Goal: Task Accomplishment & Management: Manage account settings

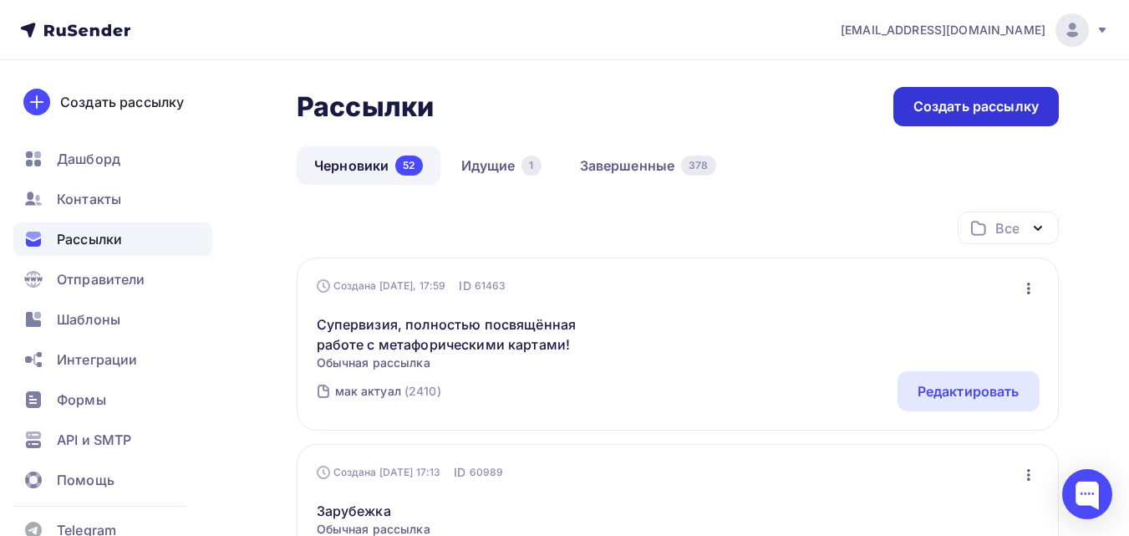
click at [994, 110] on div "Создать рассылку" at bounding box center [976, 106] width 125 height 19
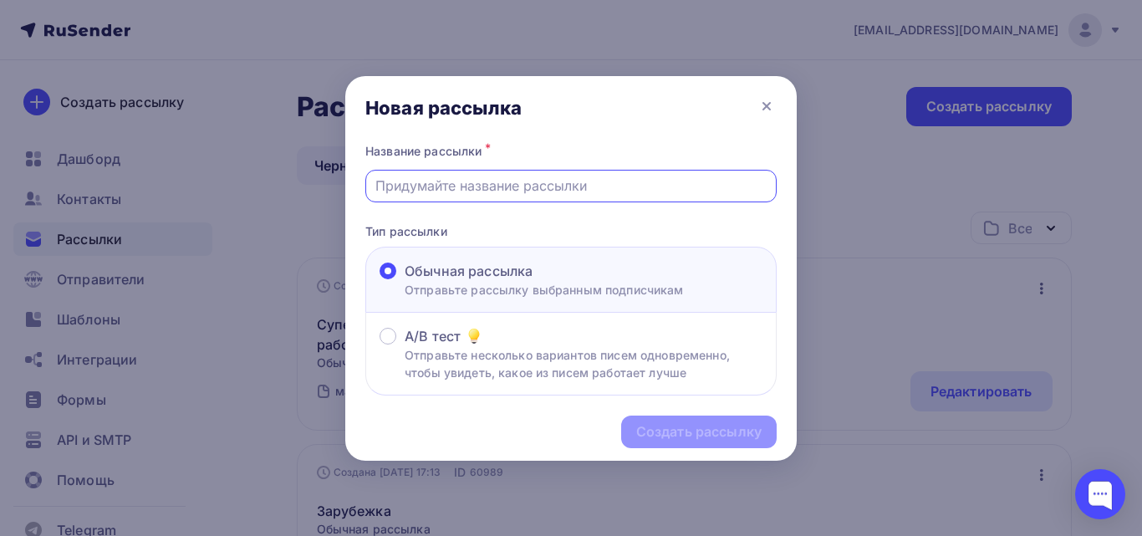
click at [580, 181] on input "text" at bounding box center [571, 186] width 392 height 20
paste input "Приглашаю вас на «чаепитие» с ответами на вопросы"
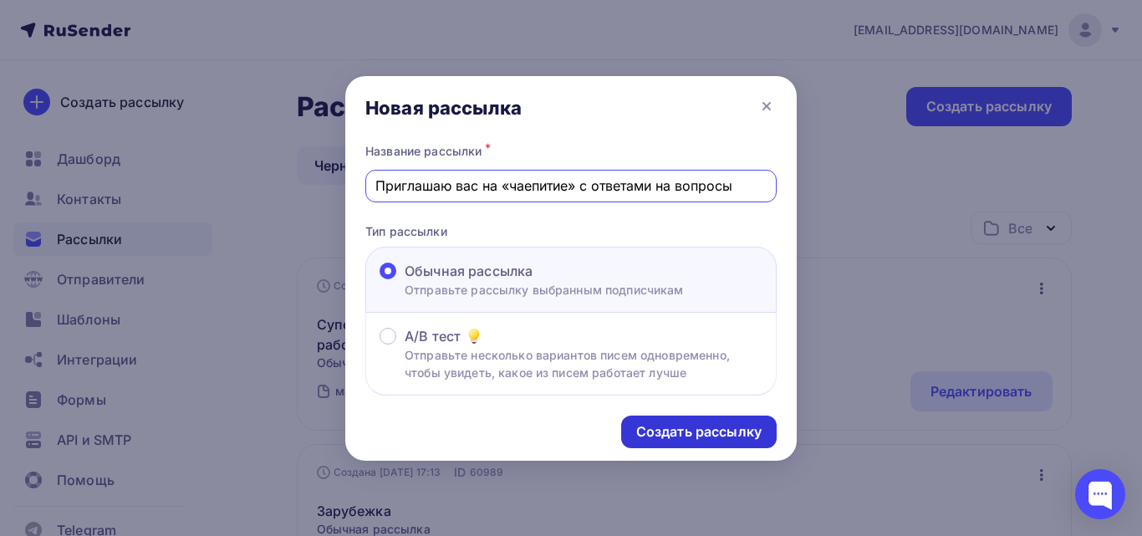
type input "Приглашаю вас на «чаепитие» с ответами на вопросы"
click at [723, 433] on div "Создать рассылку" at bounding box center [698, 431] width 125 height 19
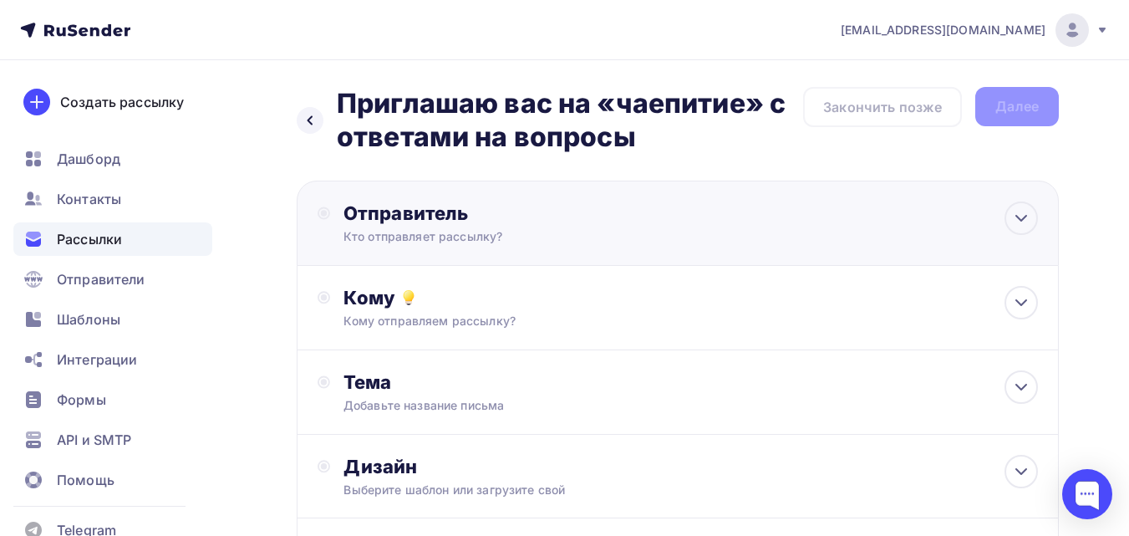
click at [676, 212] on div "Отправитель" at bounding box center [525, 212] width 362 height 23
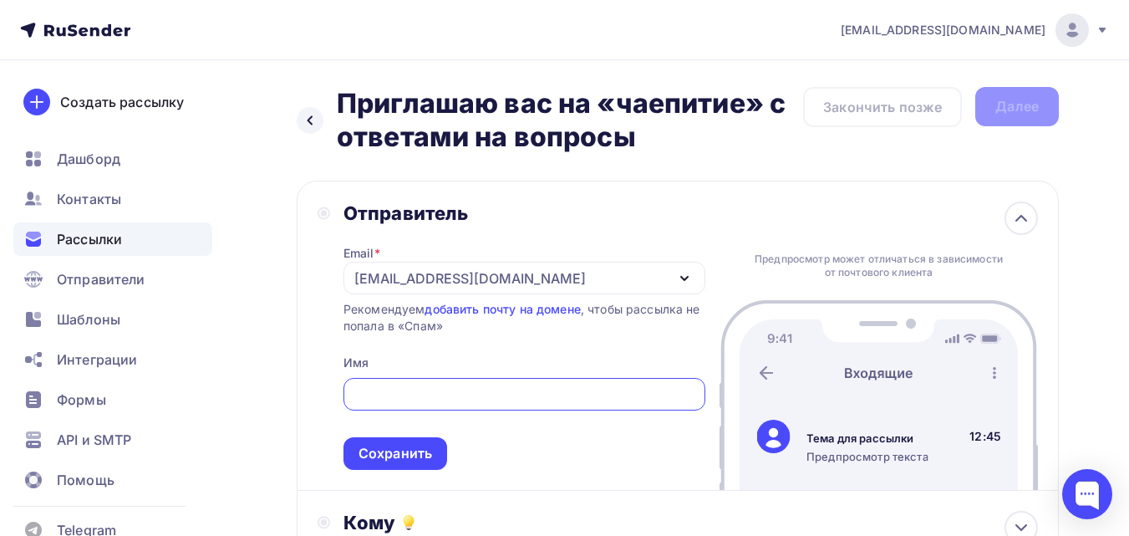
click at [594, 274] on div "[EMAIL_ADDRESS][DOMAIN_NAME]" at bounding box center [525, 278] width 362 height 33
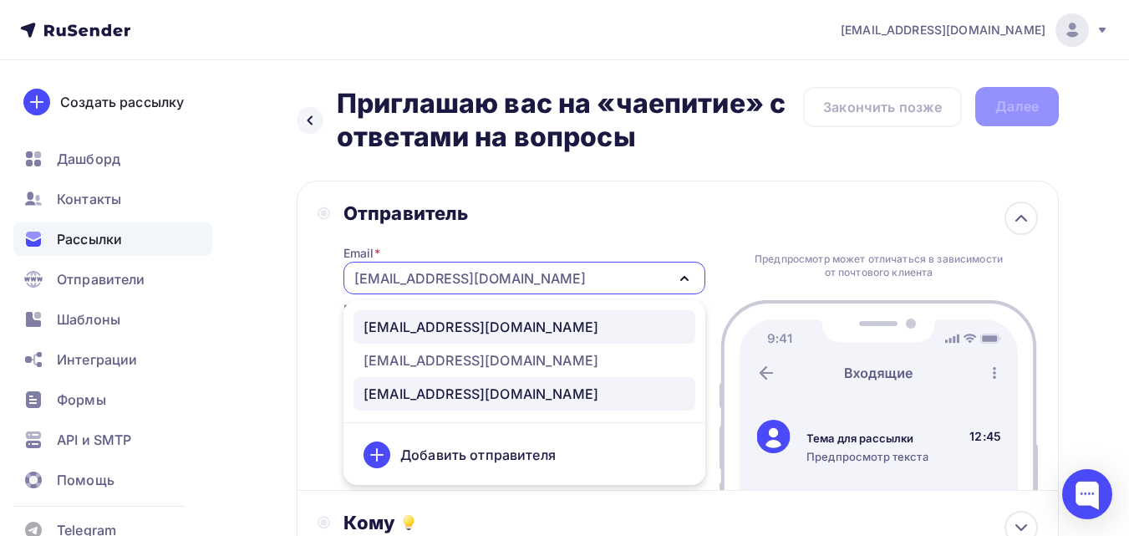
click at [501, 327] on div "[EMAIL_ADDRESS][DOMAIN_NAME]" at bounding box center [481, 327] width 235 height 20
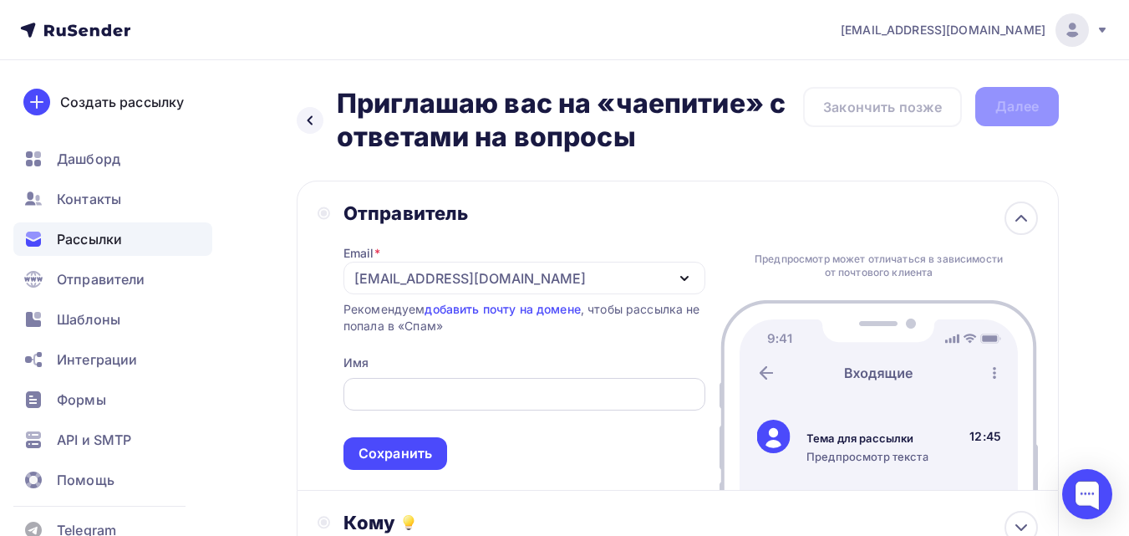
click at [495, 401] on input "text" at bounding box center [524, 395] width 343 height 20
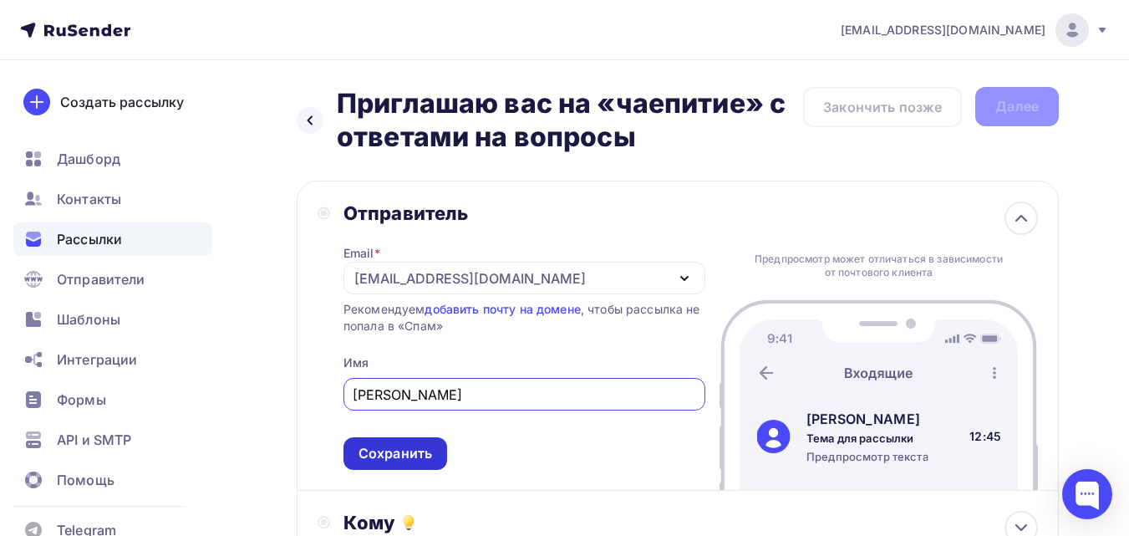
type input "[PERSON_NAME]"
click at [411, 454] on div "Сохранить" at bounding box center [396, 453] width 74 height 19
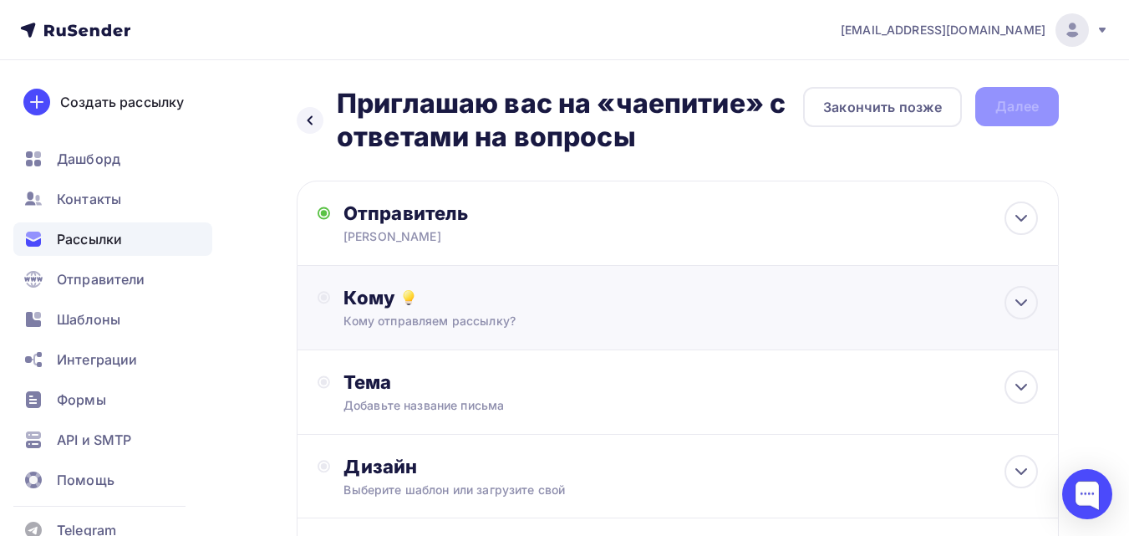
click at [590, 282] on div "Кому Кому отправляем рассылку? Списки получателей Выберите список Все списки id…" at bounding box center [678, 308] width 762 height 84
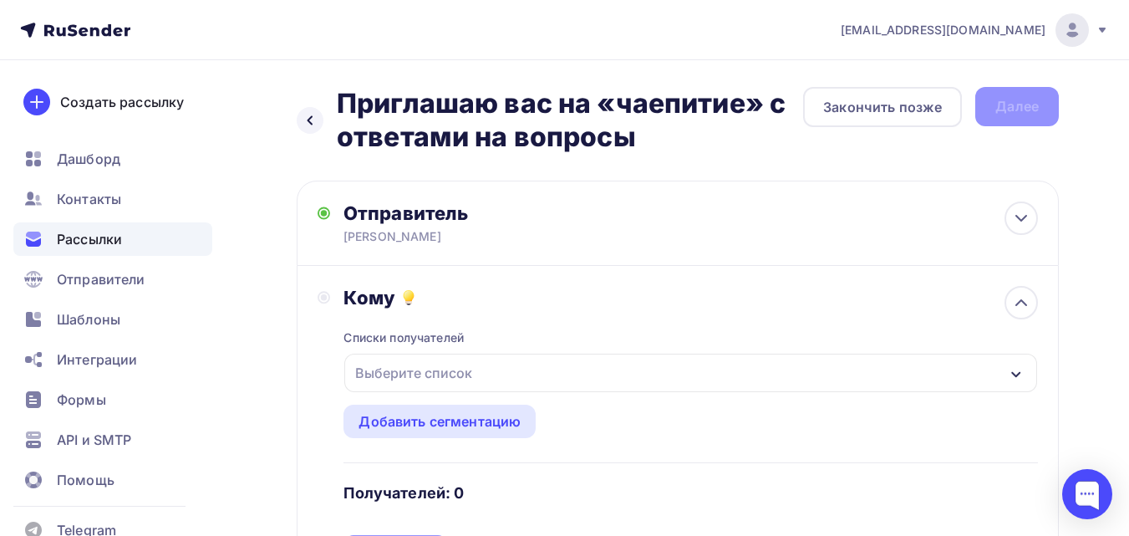
click at [568, 371] on div "Выберите список" at bounding box center [690, 373] width 693 height 38
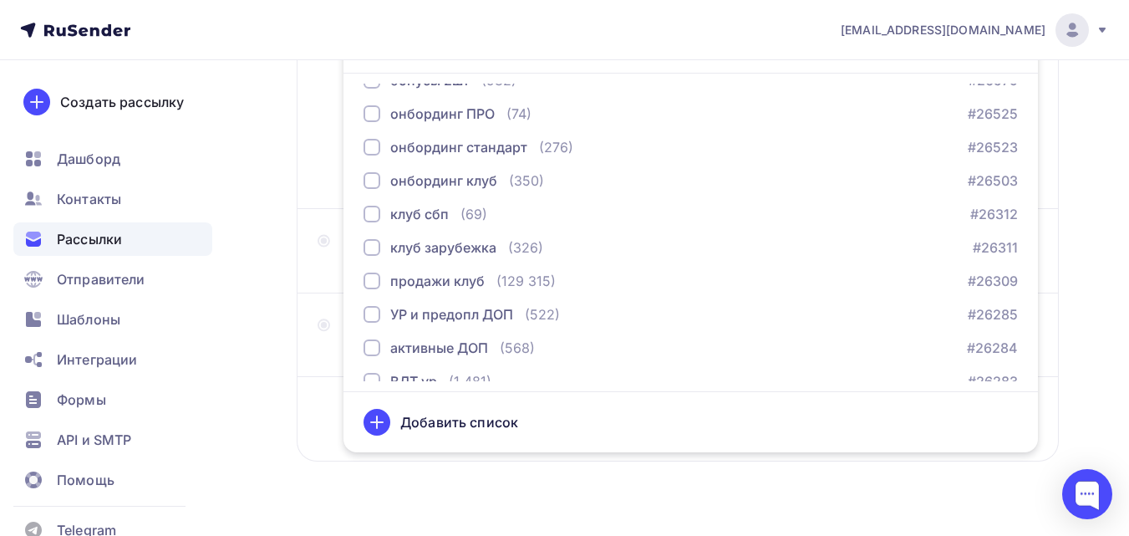
scroll to position [1588, 0]
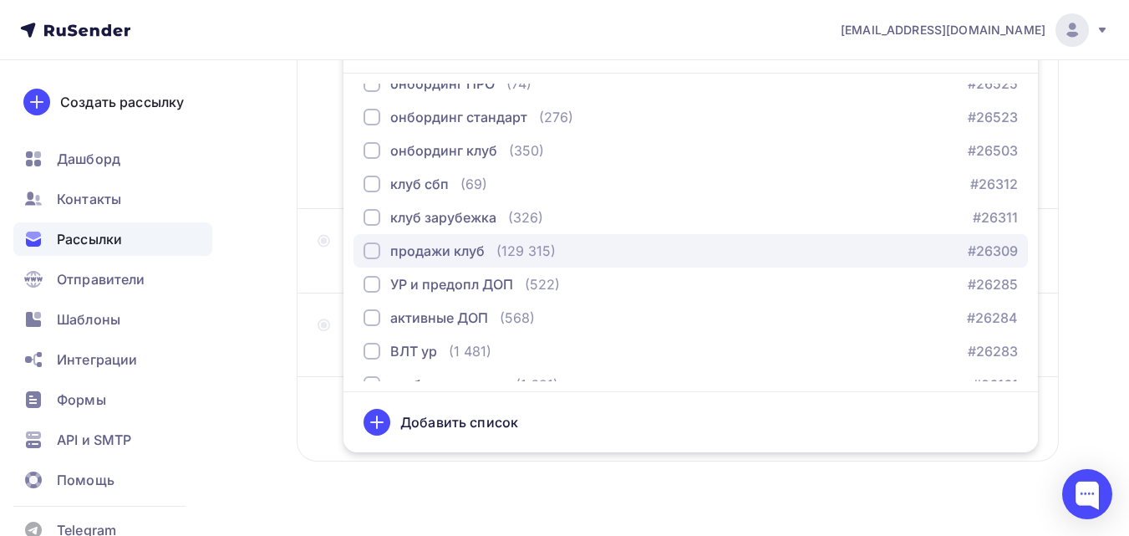
click at [531, 247] on div "(129 315)" at bounding box center [526, 251] width 59 height 20
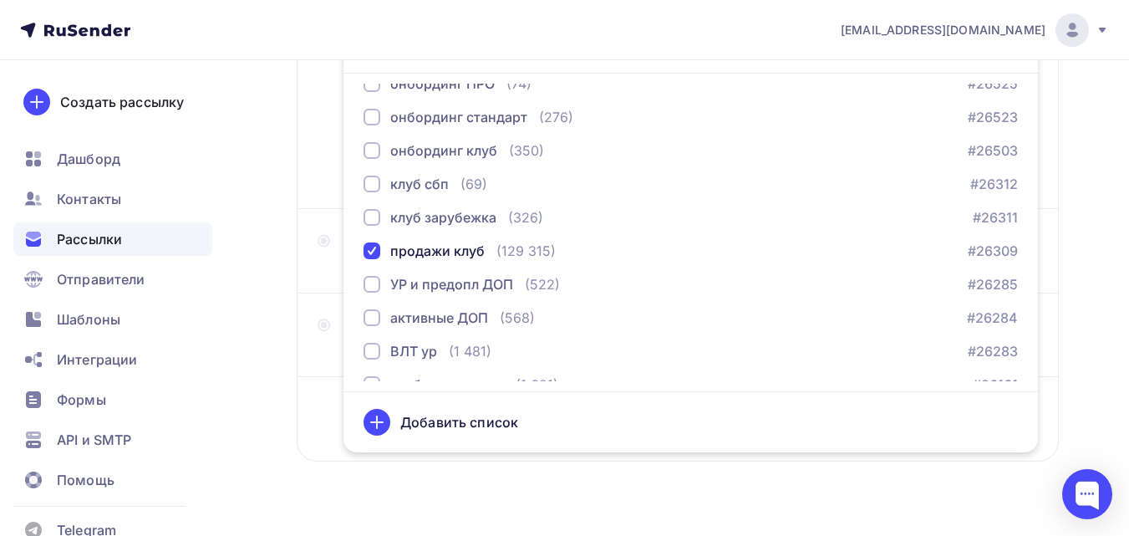
click at [254, 244] on div "Назад Приглашаю вас на «чаепитие» с ответами на вопросы Приглашаю вас на «чаепи…" at bounding box center [564, 125] width 1129 height 889
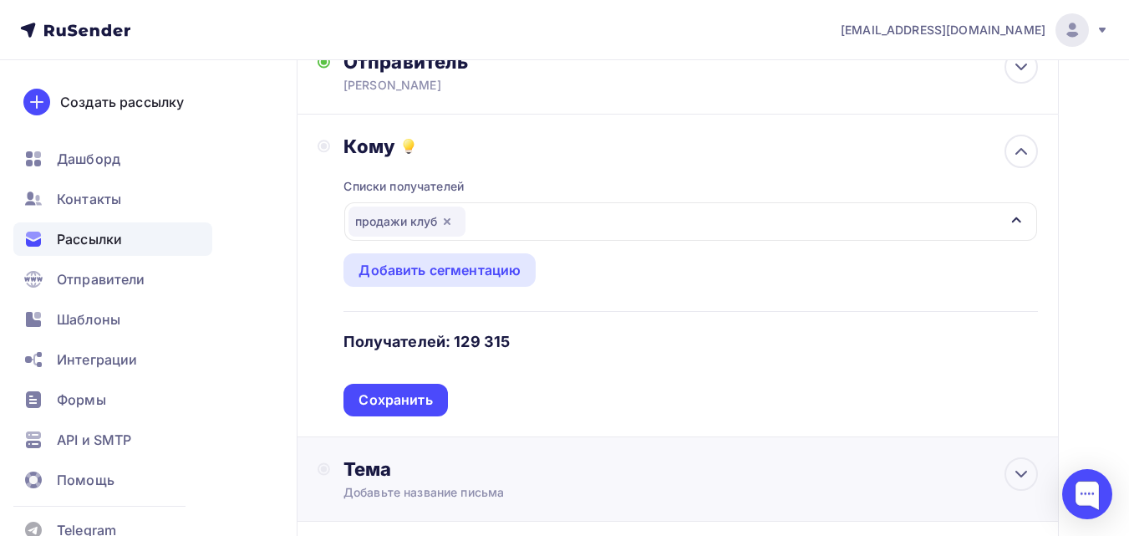
scroll to position [129, 0]
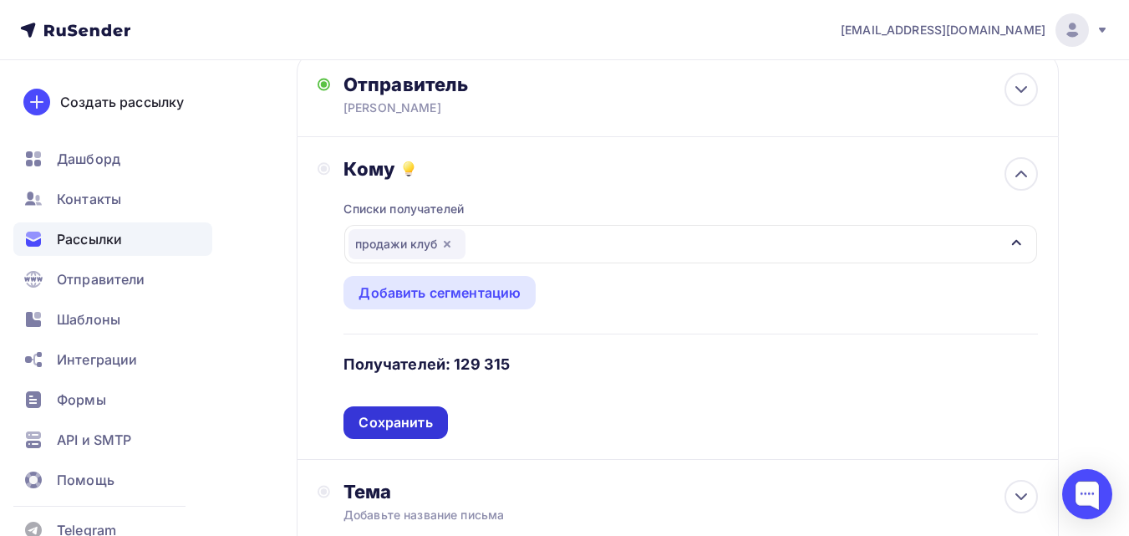
click at [423, 423] on div "Сохранить" at bounding box center [396, 422] width 74 height 19
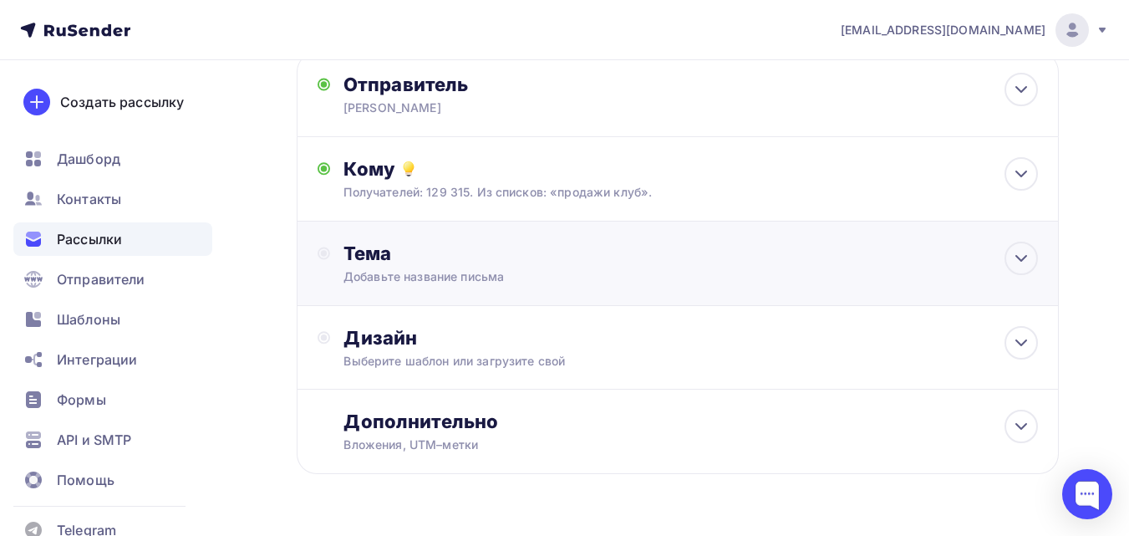
click at [579, 263] on div "Тема" at bounding box center [509, 253] width 330 height 23
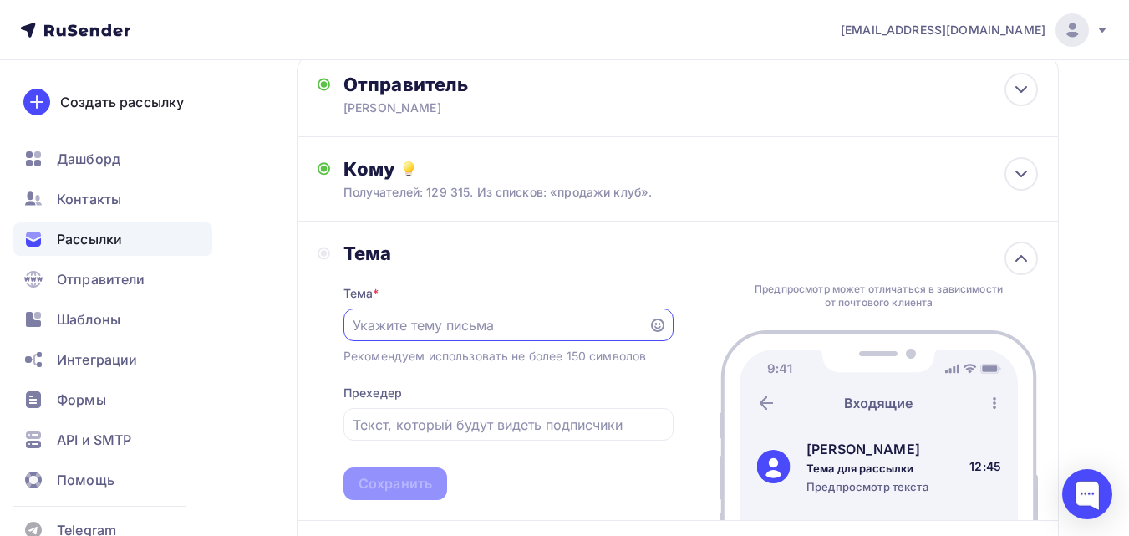
scroll to position [0, 0]
paste input "Приглашаю вас на «чаепитие» с ответами на вопросы"
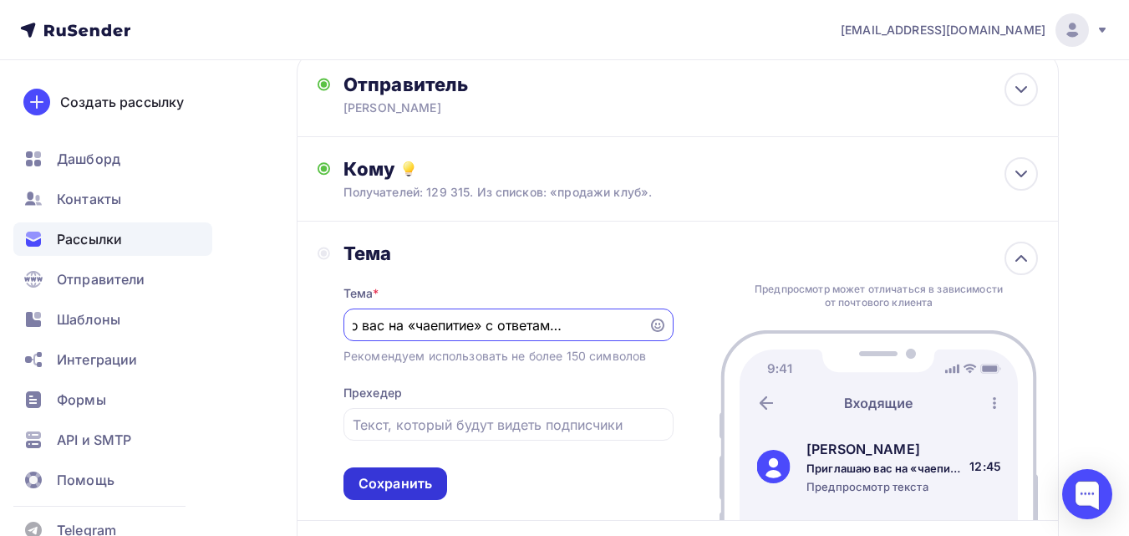
type input "Приглашаю вас на «чаепитие» с ответами на вопросы"
click at [440, 482] on div "Сохранить" at bounding box center [396, 483] width 104 height 33
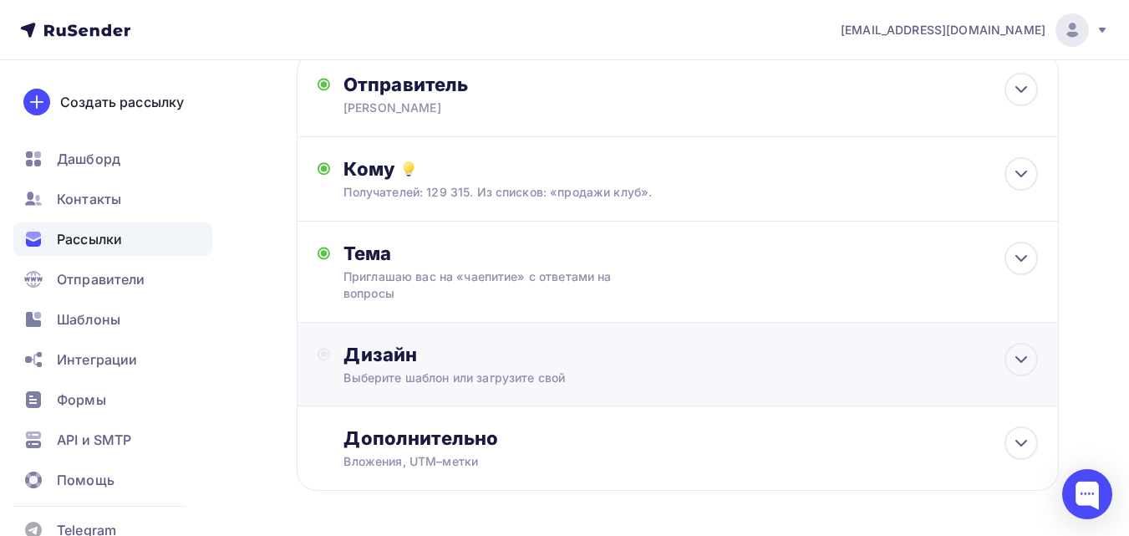
scroll to position [191, 0]
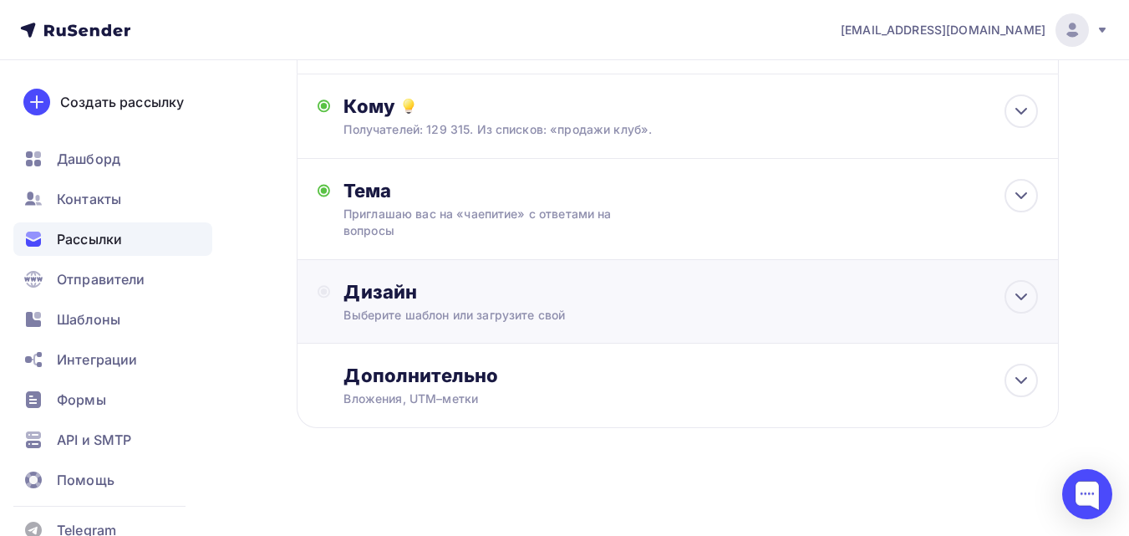
click at [578, 299] on div "Дизайн" at bounding box center [691, 291] width 695 height 23
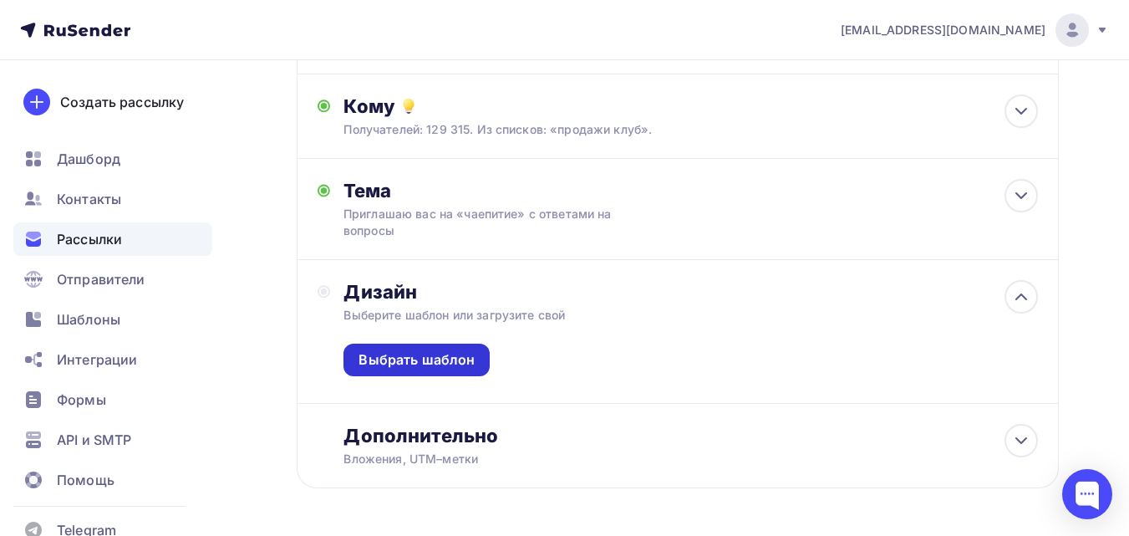
click at [442, 356] on div "Выбрать шаблон" at bounding box center [417, 359] width 116 height 19
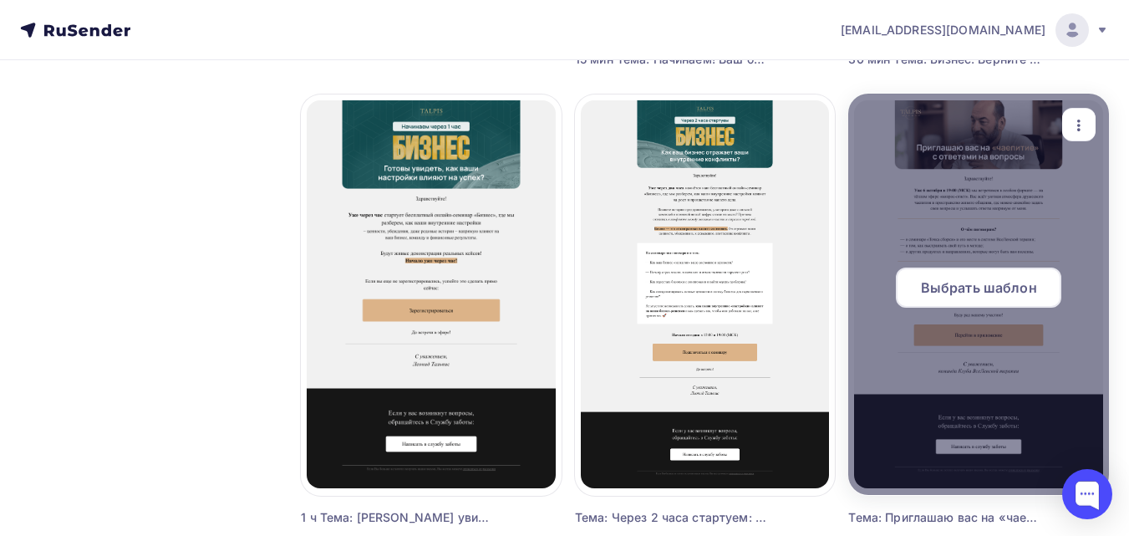
scroll to position [669, 0]
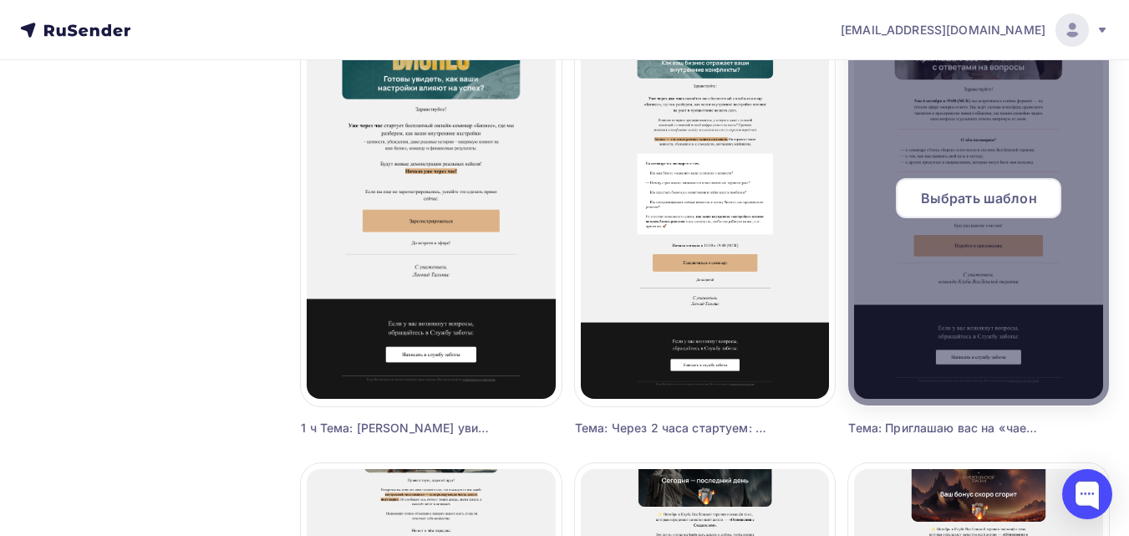
click at [983, 192] on span "Выбрать шаблон" at bounding box center [979, 198] width 116 height 20
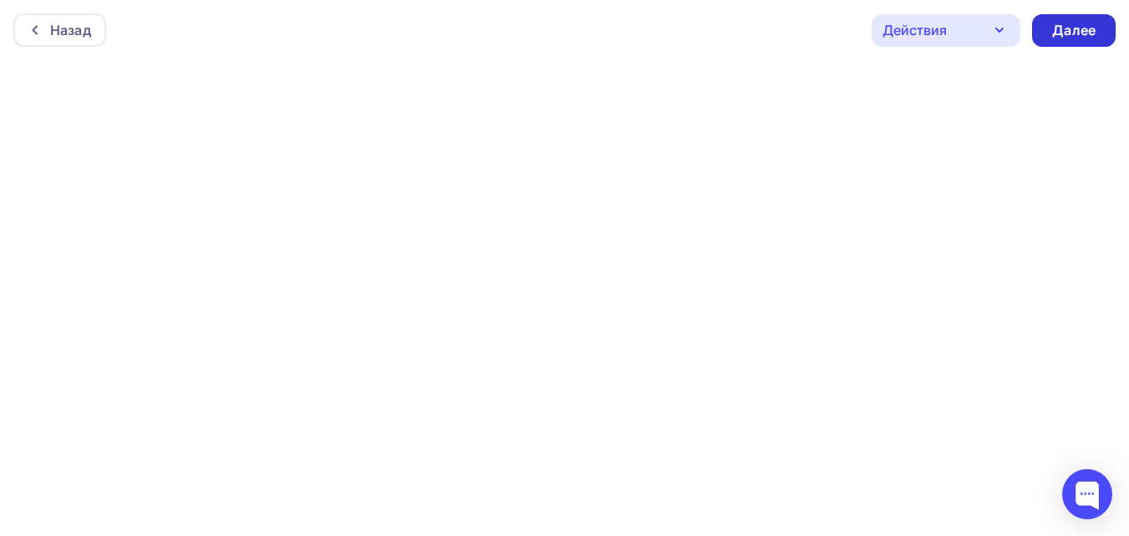
click at [1098, 21] on div "Далее" at bounding box center [1074, 30] width 84 height 33
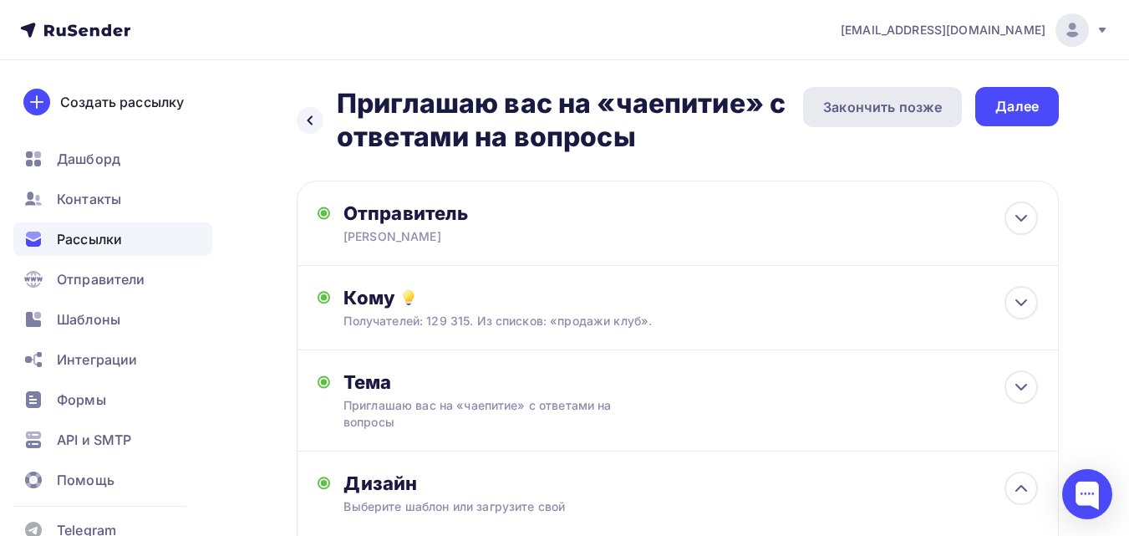
click at [831, 120] on div "Закончить позже" at bounding box center [882, 107] width 159 height 40
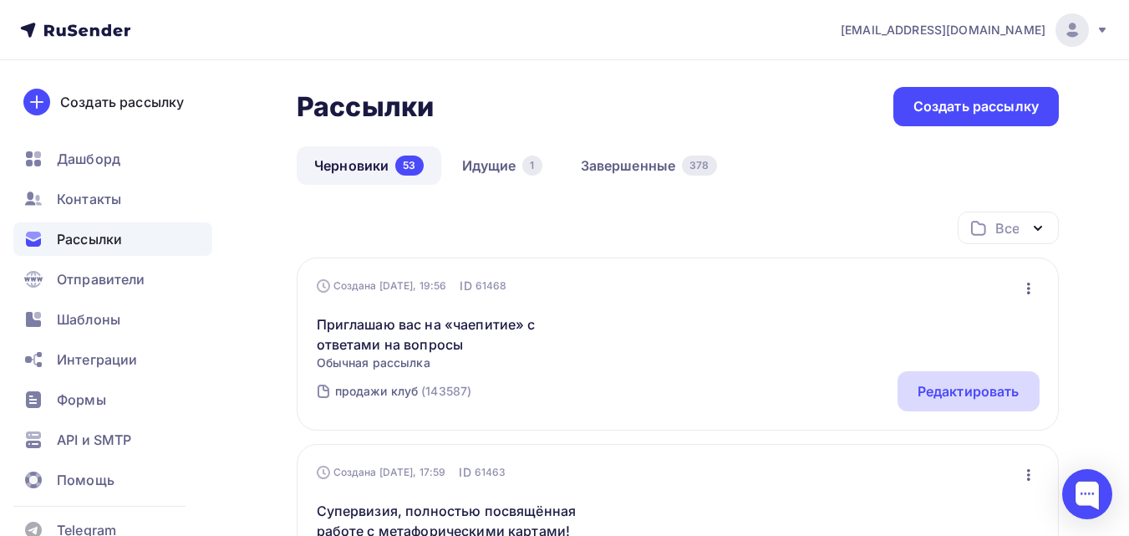
click at [1017, 388] on div "Редактировать" at bounding box center [969, 391] width 102 height 20
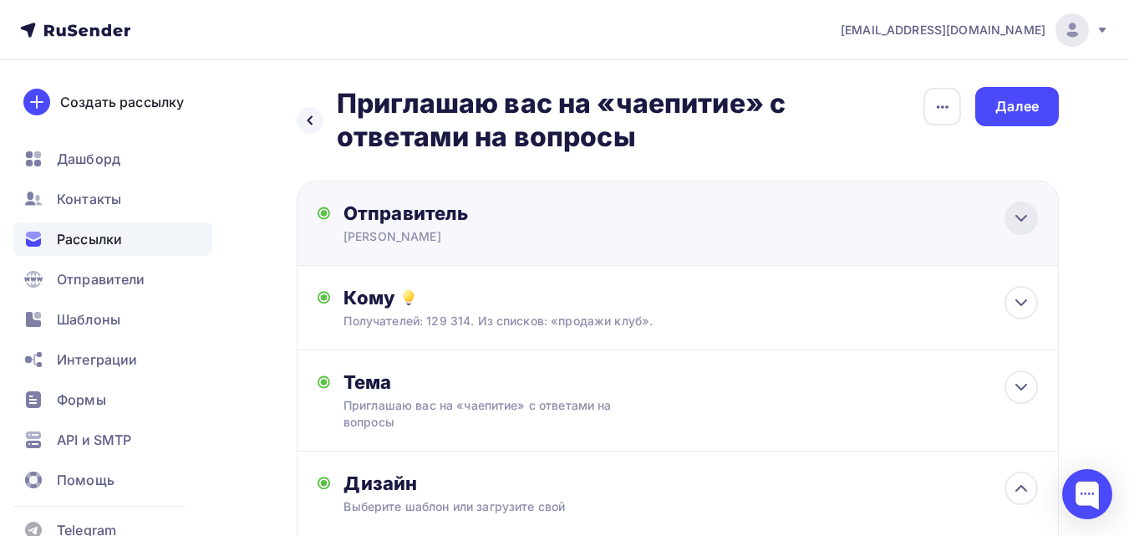
click at [1032, 213] on div at bounding box center [1021, 217] width 33 height 33
type input "[PERSON_NAME]"
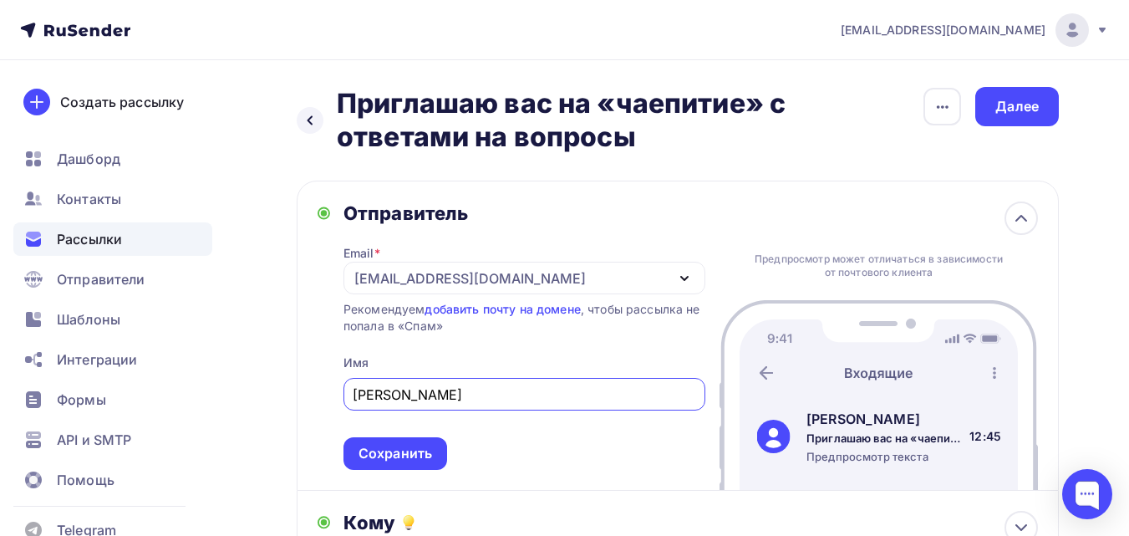
click at [675, 271] on icon "button" at bounding box center [685, 278] width 20 height 20
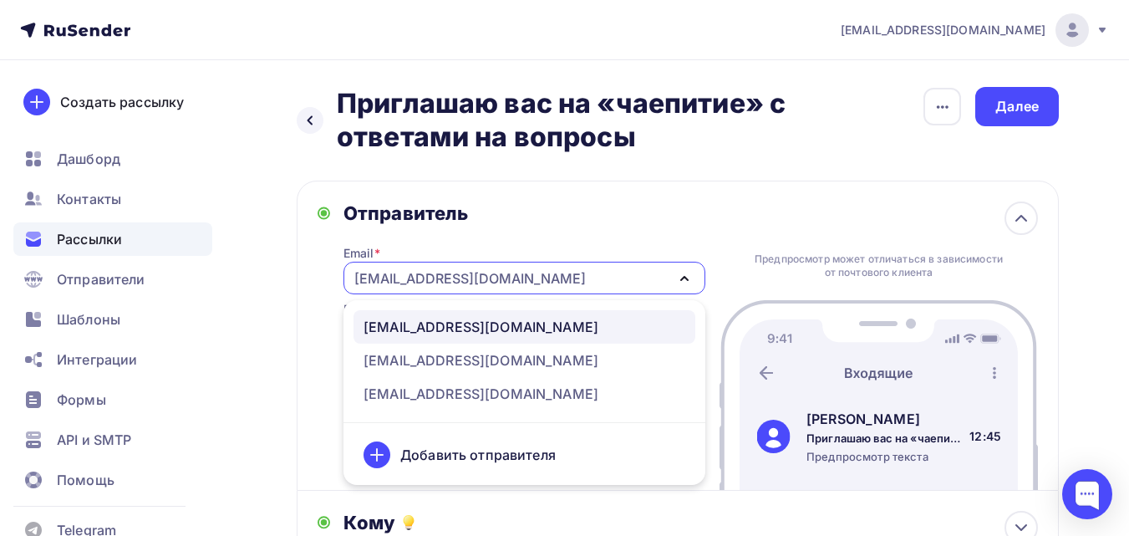
click at [675, 271] on icon "button" at bounding box center [685, 278] width 20 height 20
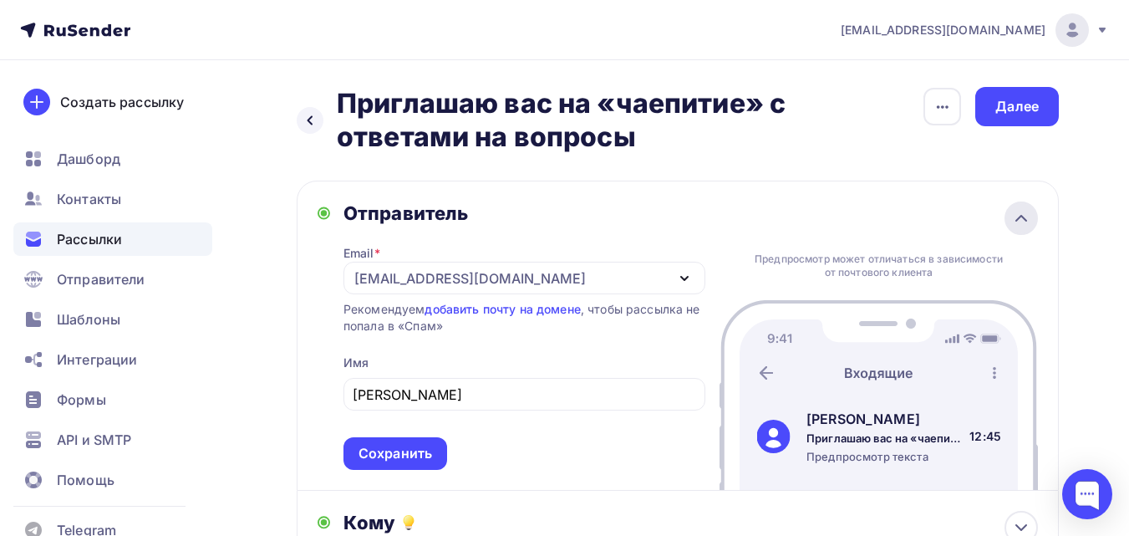
click at [1018, 217] on icon at bounding box center [1022, 218] width 20 height 20
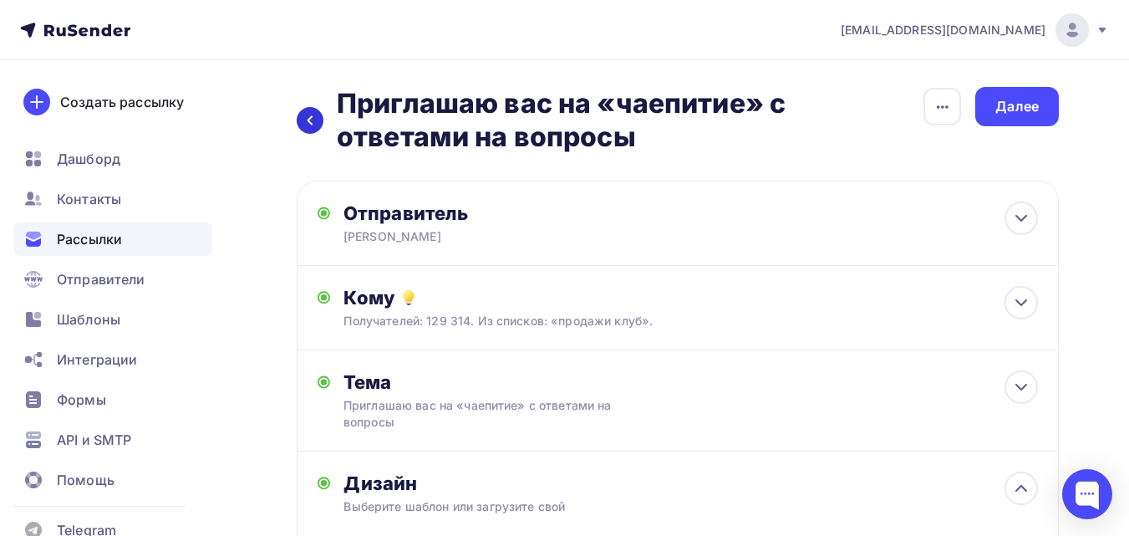
click at [323, 116] on div at bounding box center [310, 120] width 27 height 27
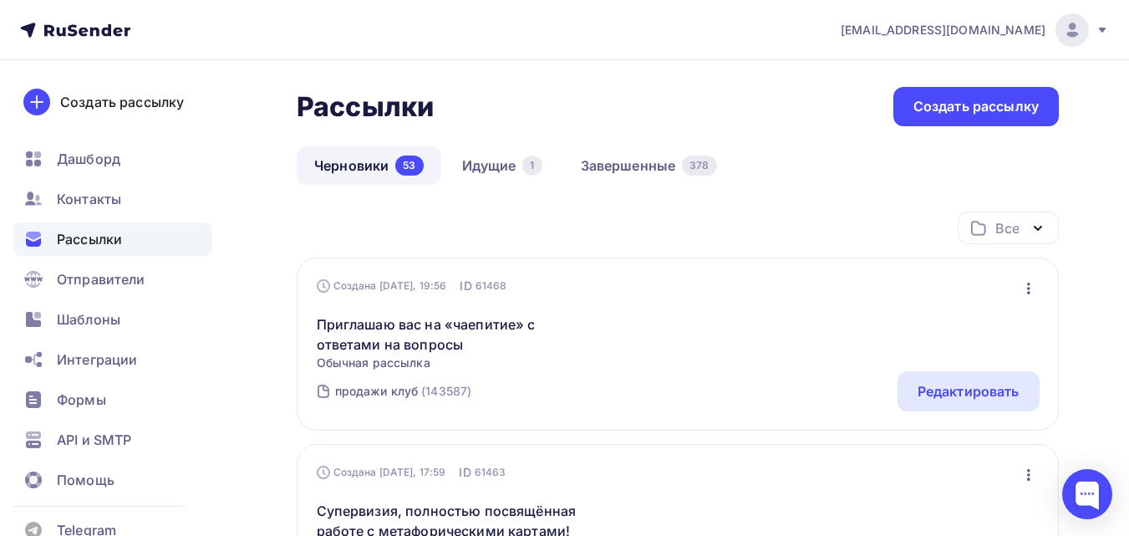
click at [731, 377] on div "продажи клуб (143587) Редактировать" at bounding box center [678, 391] width 723 height 40
click at [921, 382] on div "Редактировать" at bounding box center [969, 391] width 102 height 20
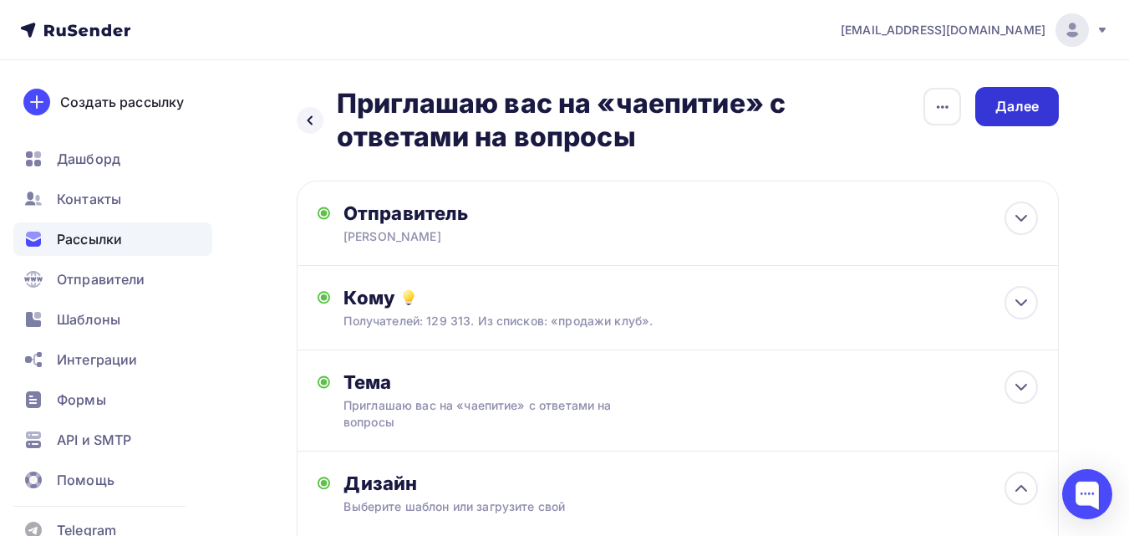
click at [1037, 102] on div "Далее" at bounding box center [1017, 106] width 43 height 19
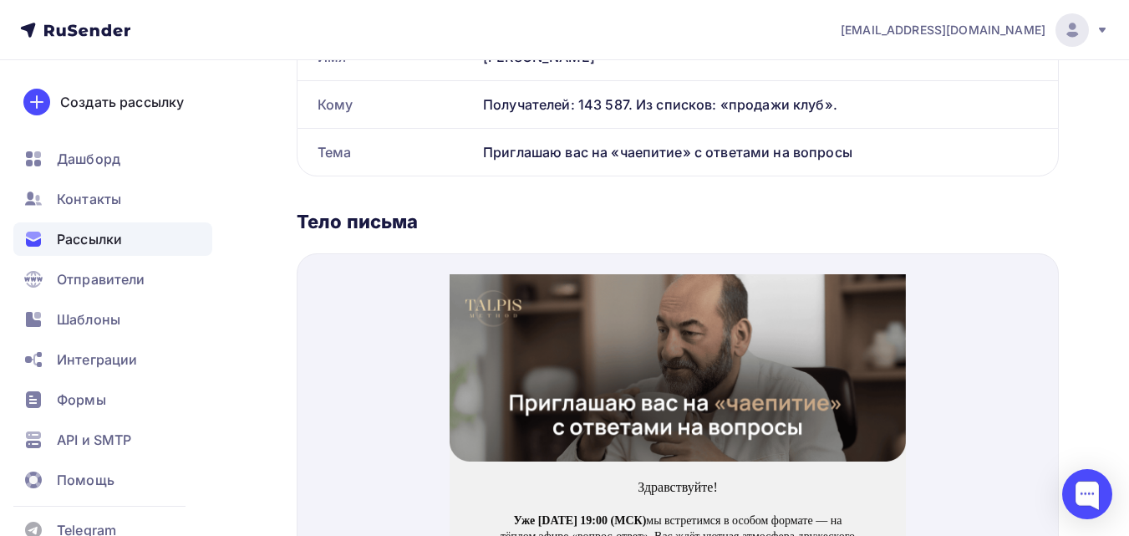
scroll to position [585, 0]
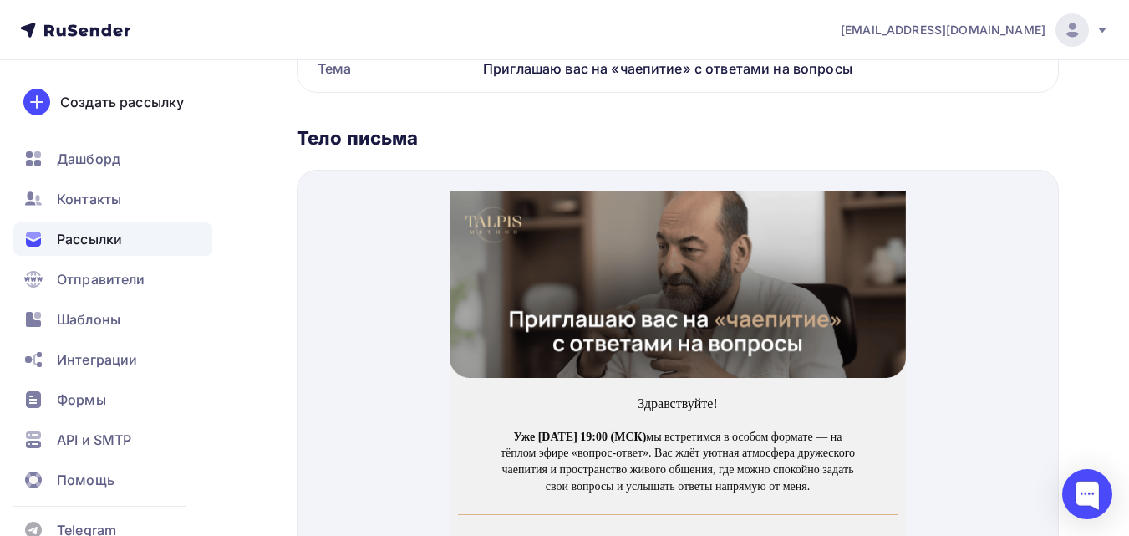
click at [792, 273] on img at bounding box center [678, 264] width 456 height 187
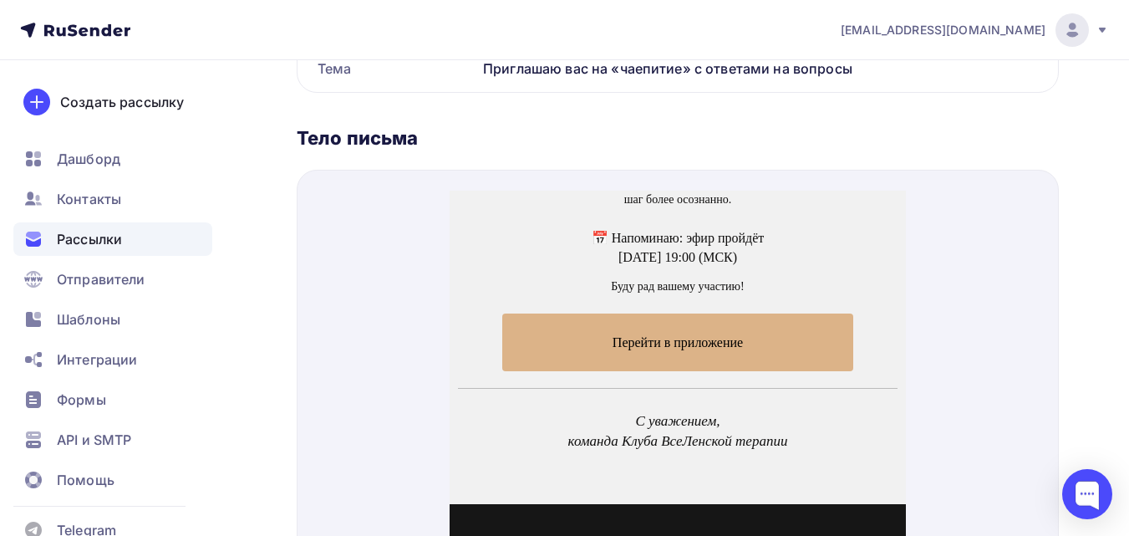
scroll to position [502, 0]
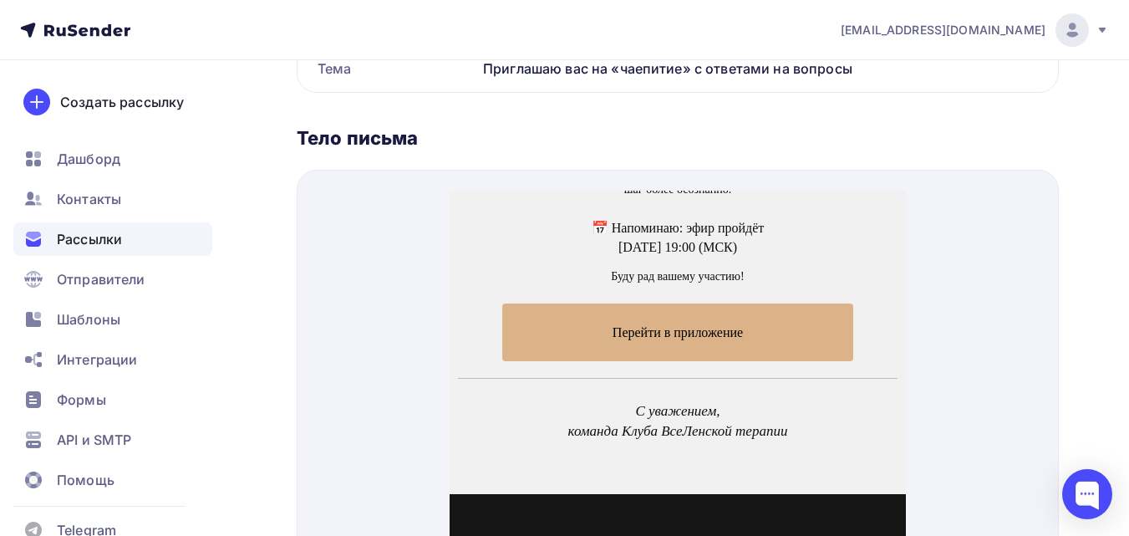
click at [658, 317] on span "Перейти в приложение" at bounding box center [678, 312] width 352 height 58
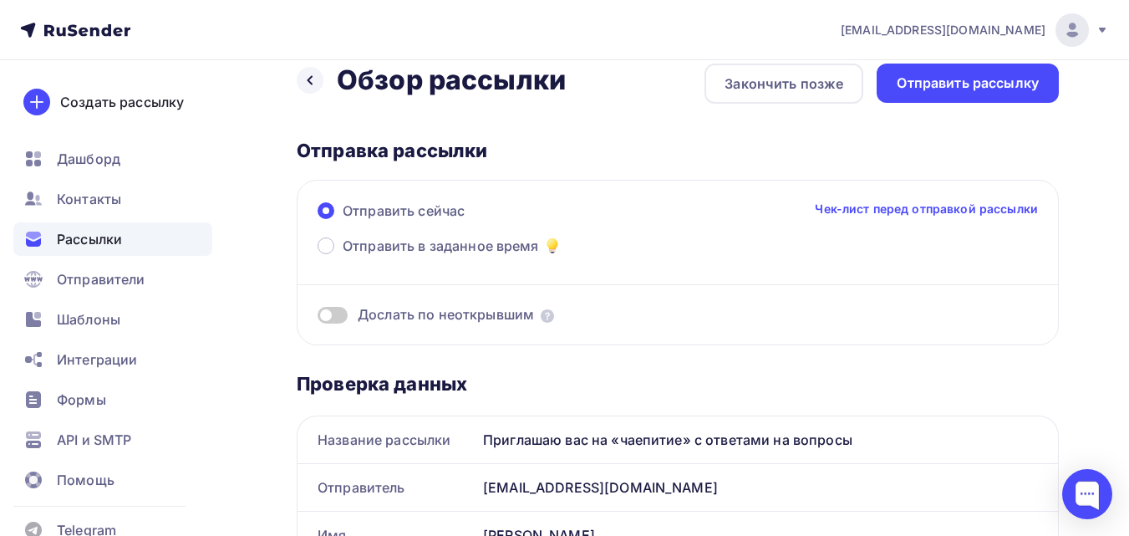
scroll to position [0, 0]
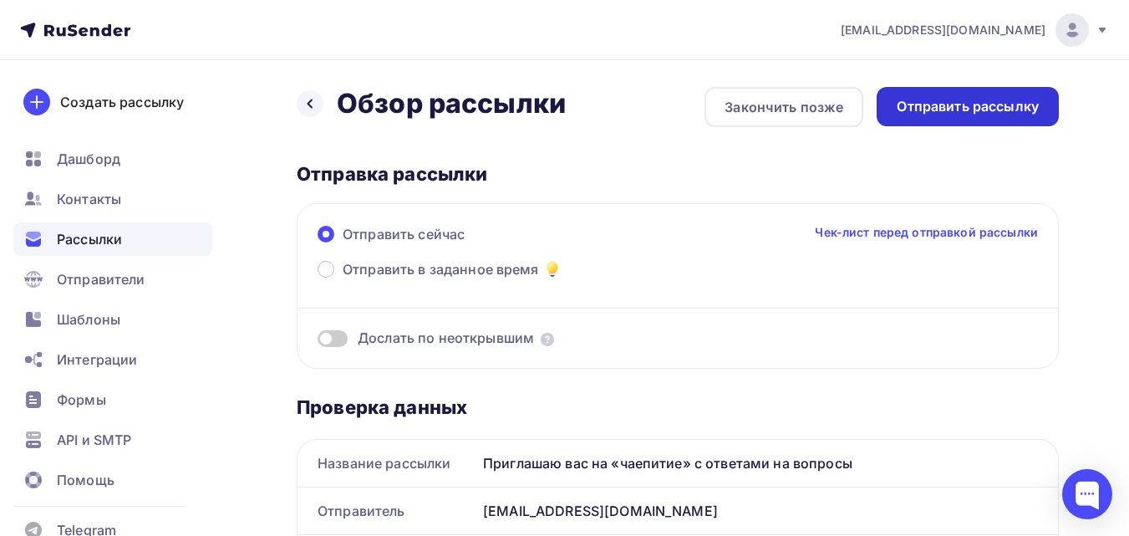
click at [965, 99] on div "Отправить рассылку" at bounding box center [968, 106] width 142 height 19
